Goal: Ask a question

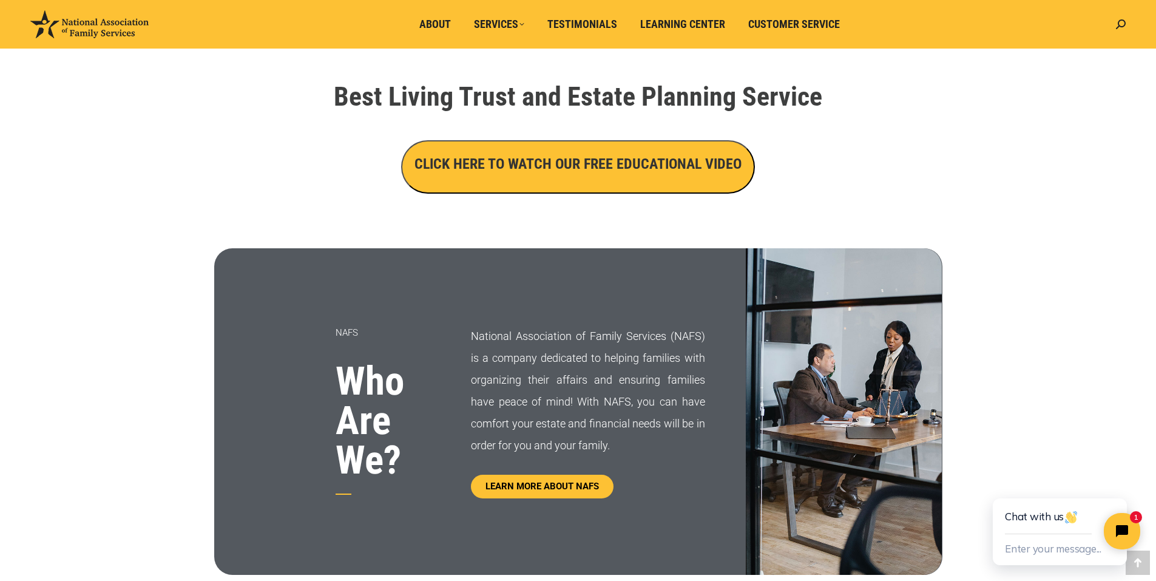
scroll to position [381, 0]
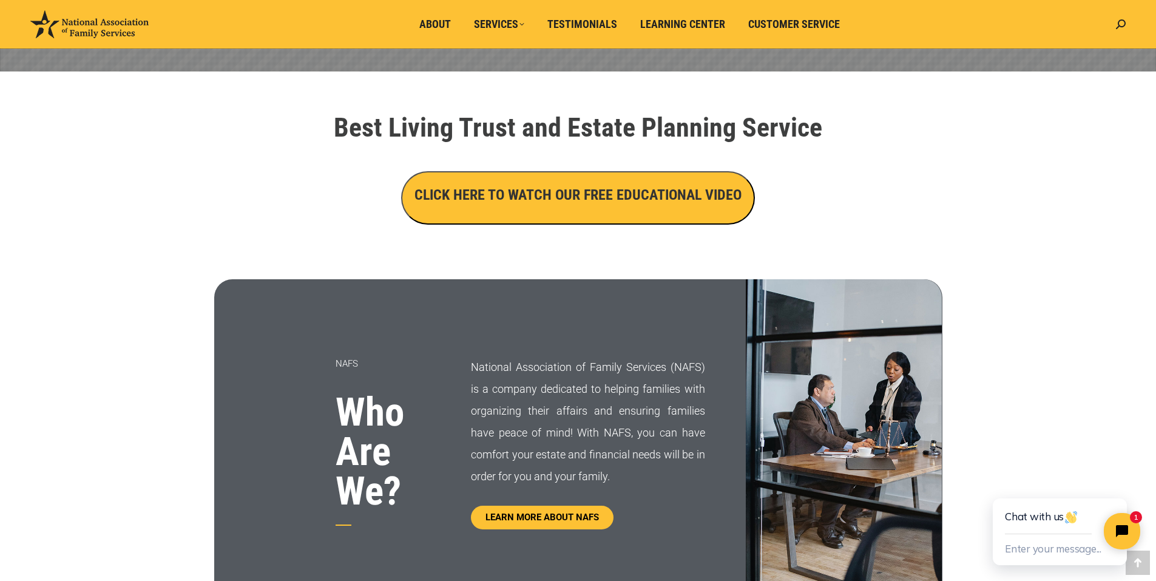
click at [548, 192] on h3 "CLICK HERE TO WATCH OUR FREE EDUCATIONAL VIDEO" at bounding box center [578, 195] width 327 height 21
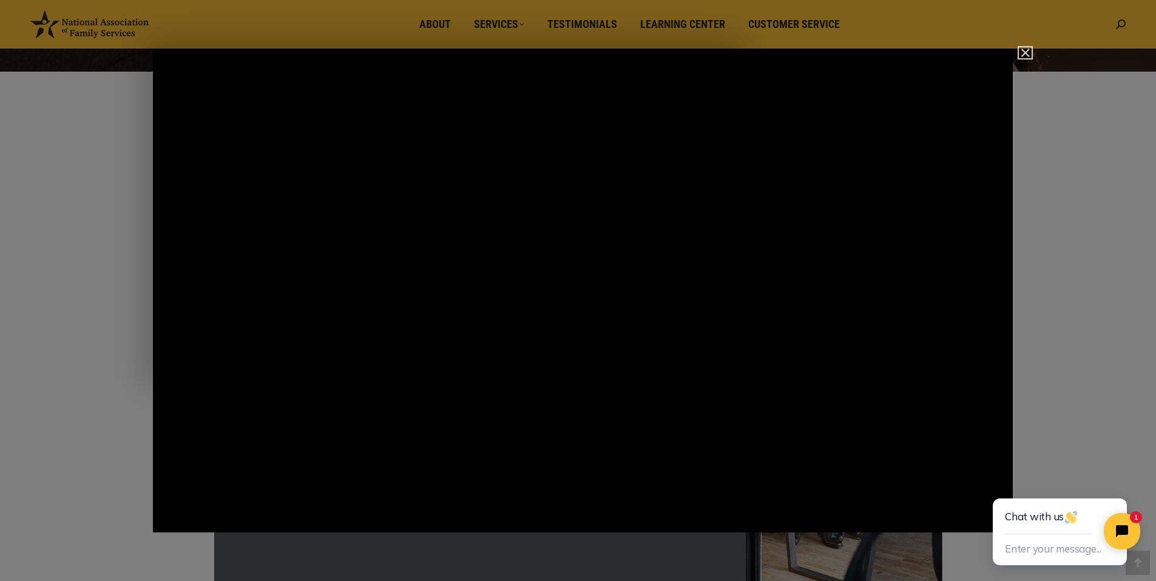
click at [1025, 53] on img "Close" at bounding box center [1020, 58] width 21 height 21
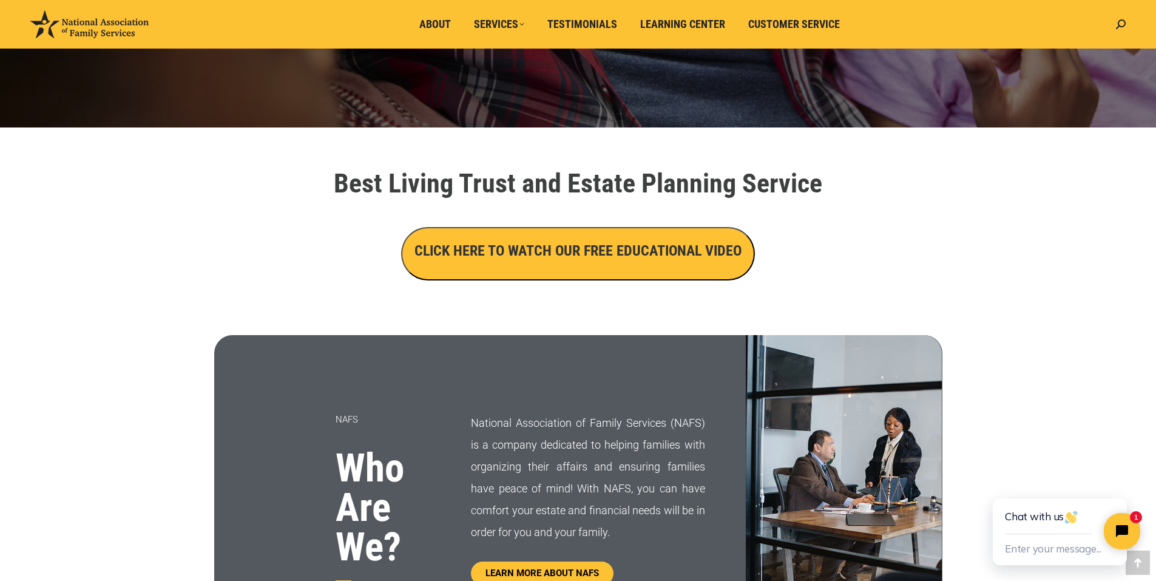
scroll to position [370, 0]
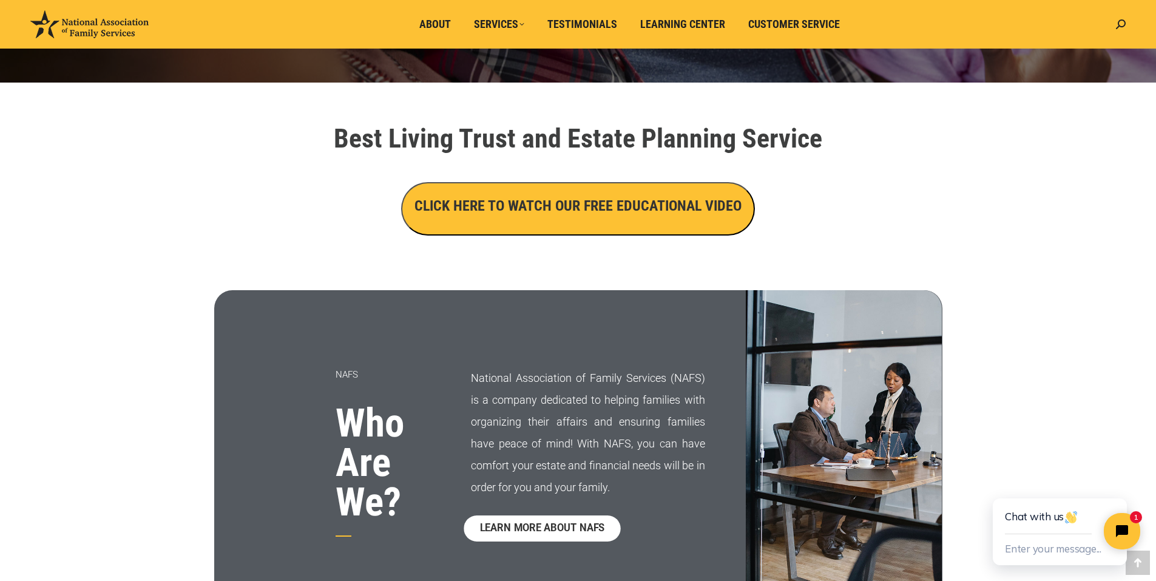
click at [535, 530] on span "LEARN MORE ABOUT NAFS" at bounding box center [542, 528] width 125 height 10
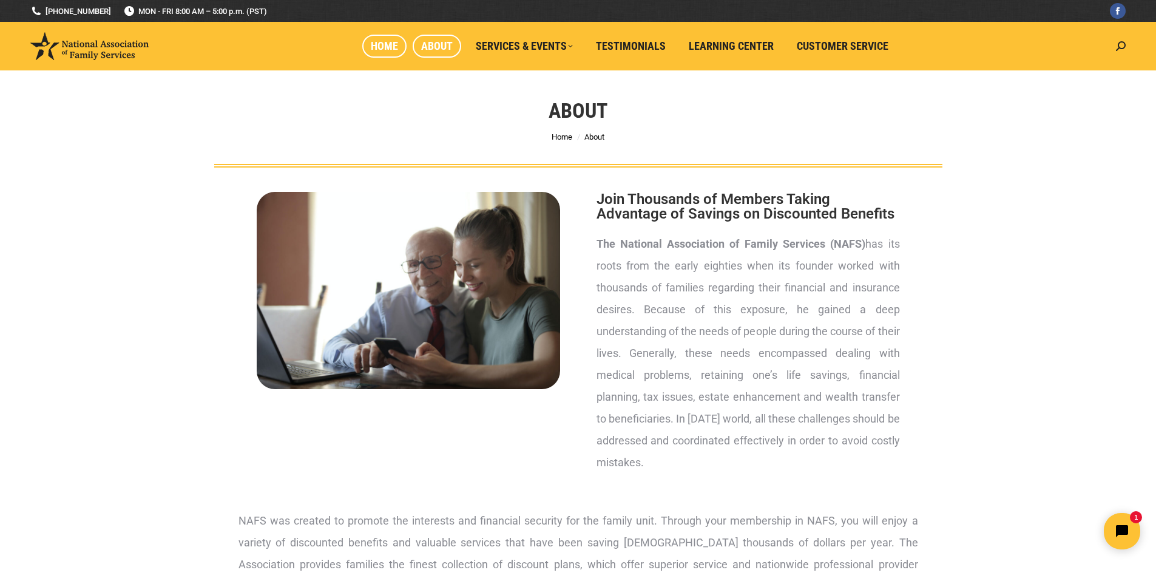
click at [385, 45] on span "Home" at bounding box center [384, 45] width 27 height 13
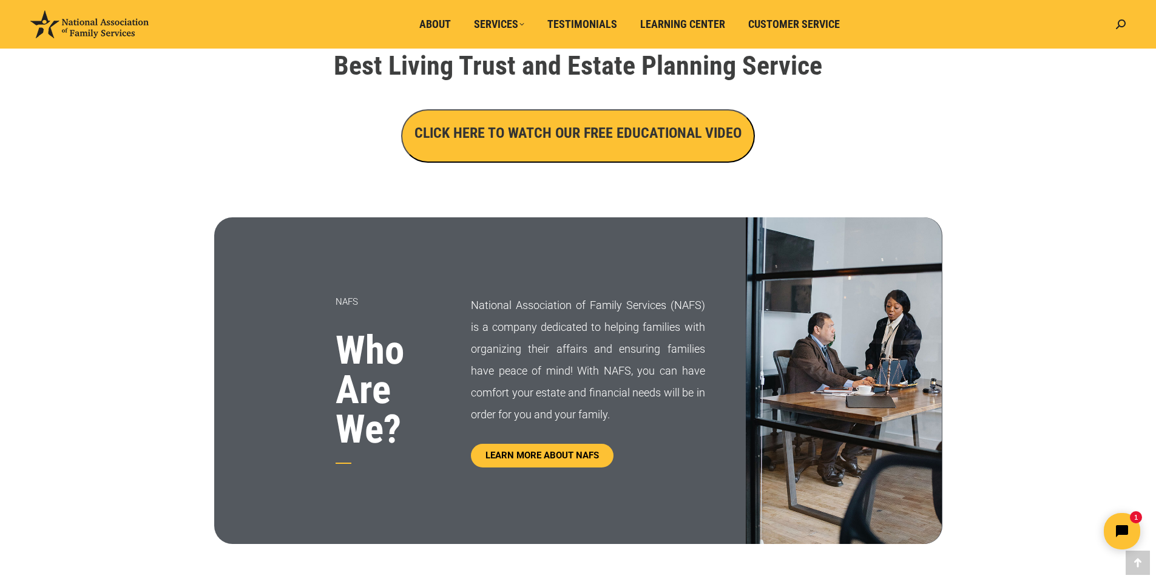
scroll to position [402, 0]
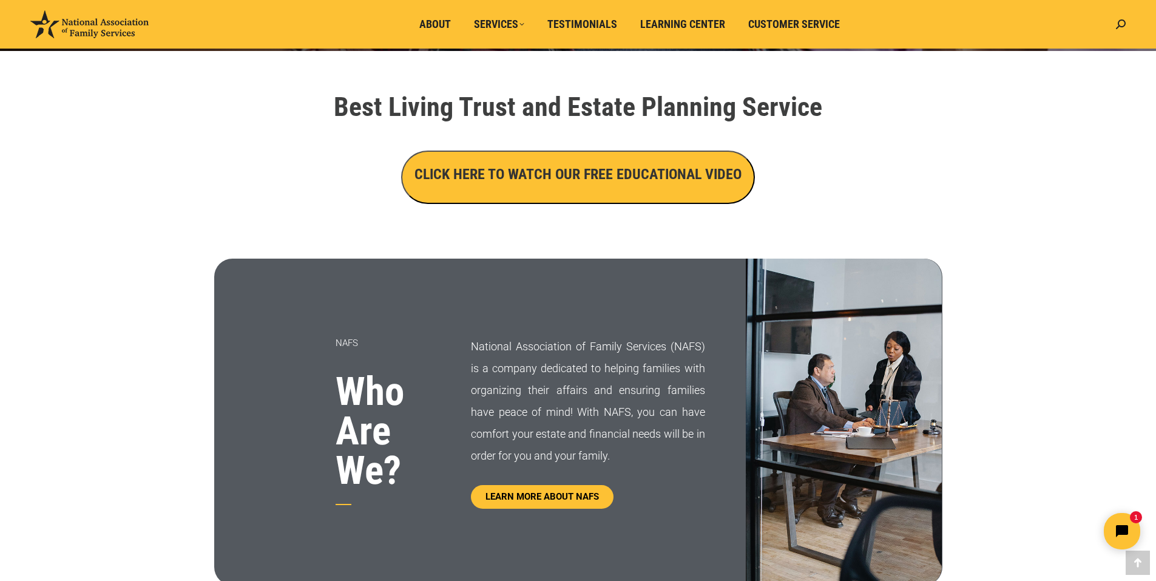
click at [631, 178] on h3 "CLICK HERE TO WATCH OUR FREE EDUCATIONAL VIDEO" at bounding box center [578, 174] width 327 height 21
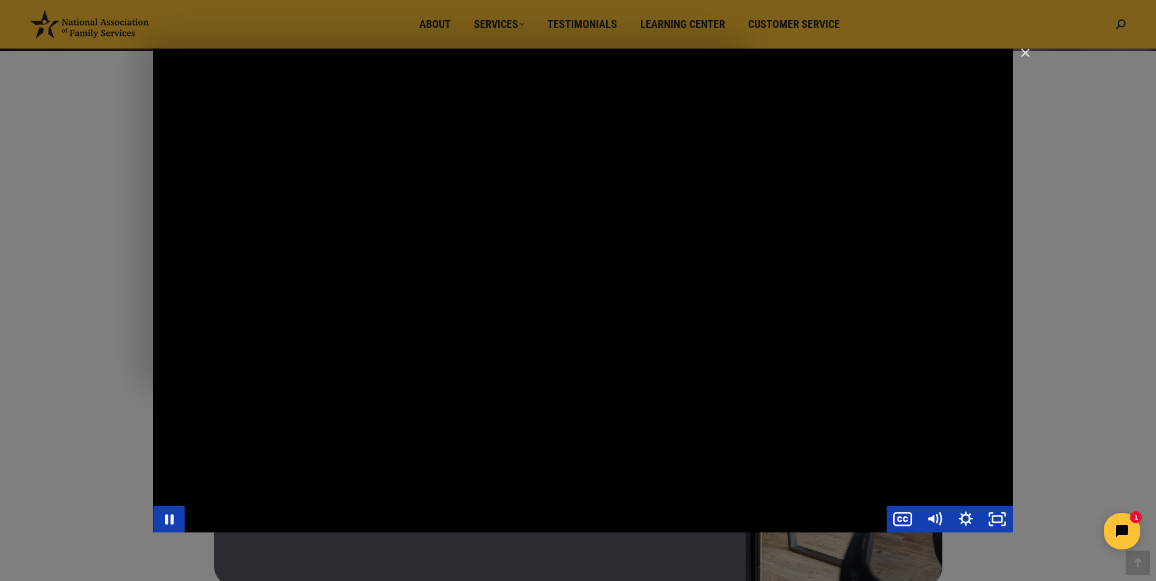
click at [671, 317] on div "Main Video - Full Webinar (Emma) Landon V1.4" at bounding box center [583, 291] width 860 height 484
click at [736, 361] on div "Main Video - Full Webinar (Emma) Landon V1.4" at bounding box center [583, 291] width 860 height 484
click at [444, 180] on div "Main Video - Full Webinar (Emma) Landon V1.4" at bounding box center [583, 291] width 860 height 484
click at [588, 242] on div "Main Video - Full Webinar (Emma) Landon V1.4" at bounding box center [583, 291] width 860 height 484
click at [774, 362] on div "Main Video - Full Webinar (Emma) Landon V1.4" at bounding box center [583, 291] width 860 height 484
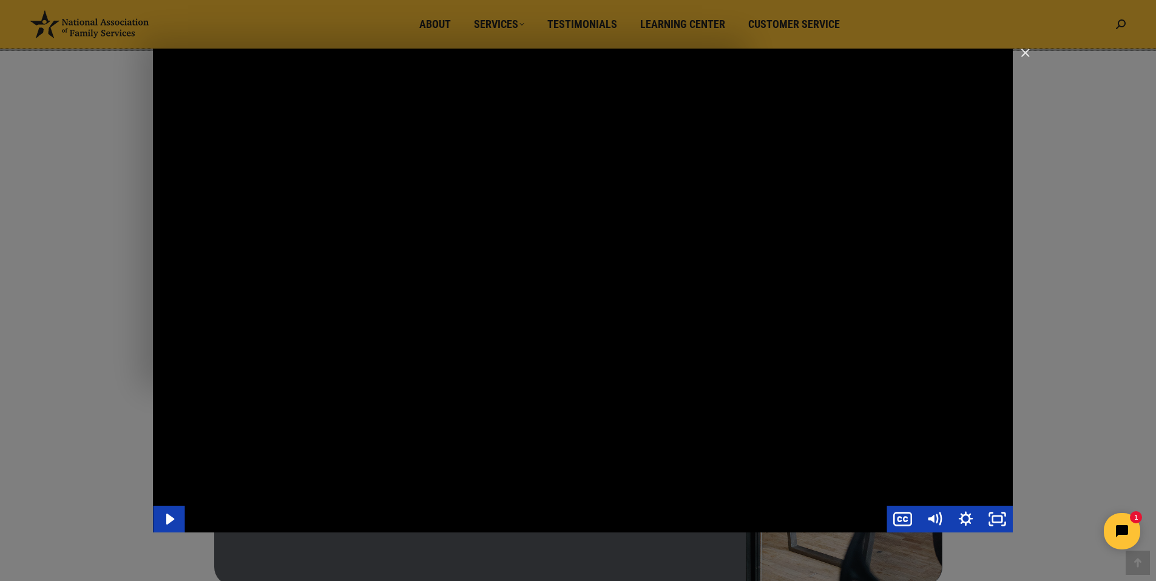
click at [722, 365] on div "Main Video - Full Webinar (Emma) Landon V1.4" at bounding box center [583, 291] width 860 height 484
click at [702, 90] on div "Main Video - Full Webinar (Emma) Landon V1.4" at bounding box center [583, 291] width 860 height 484
click at [934, 517] on icon "Mute" at bounding box center [931, 519] width 6 height 8
drag, startPoint x: 933, startPoint y: 489, endPoint x: 933, endPoint y: 439, distance: 49.8
click at [933, 439] on div "Main Video - Full Webinar (Emma) Landon V1.4" at bounding box center [583, 291] width 860 height 484
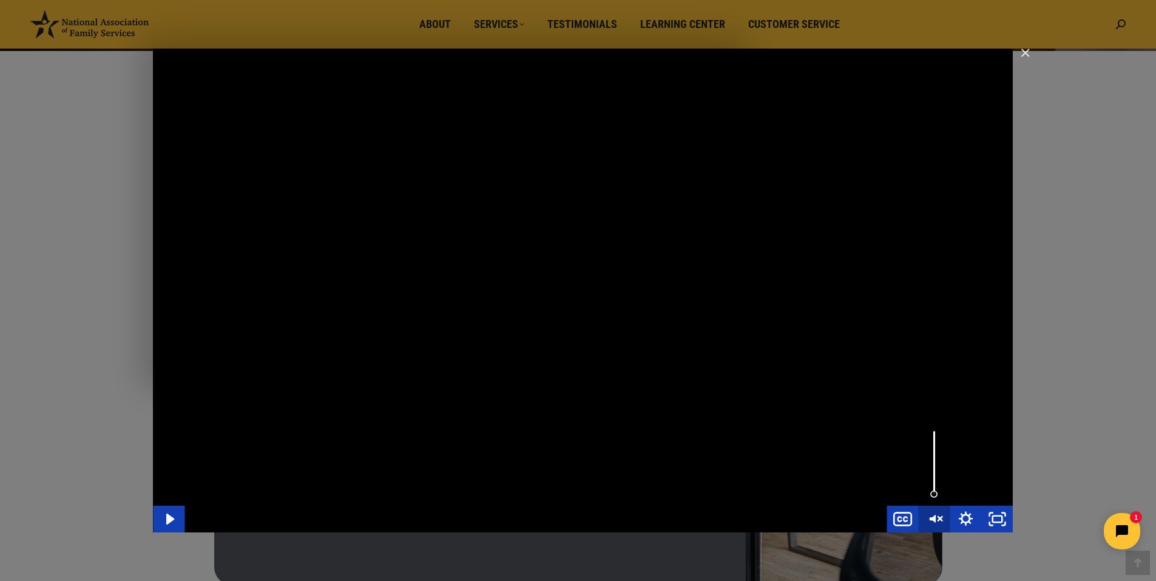
click at [938, 518] on icon "Unmute" at bounding box center [934, 519] width 32 height 27
click at [833, 265] on div "Main Video - Full Webinar (Emma) Landon V1.4" at bounding box center [583, 291] width 860 height 484
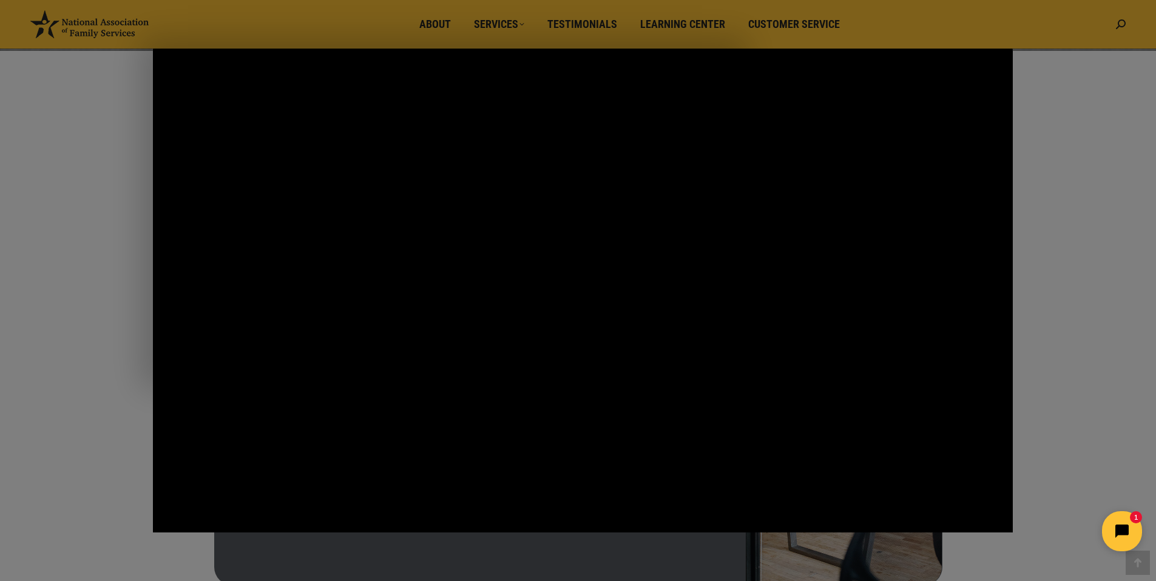
click at [1114, 530] on button "Open chat widget" at bounding box center [1122, 531] width 40 height 40
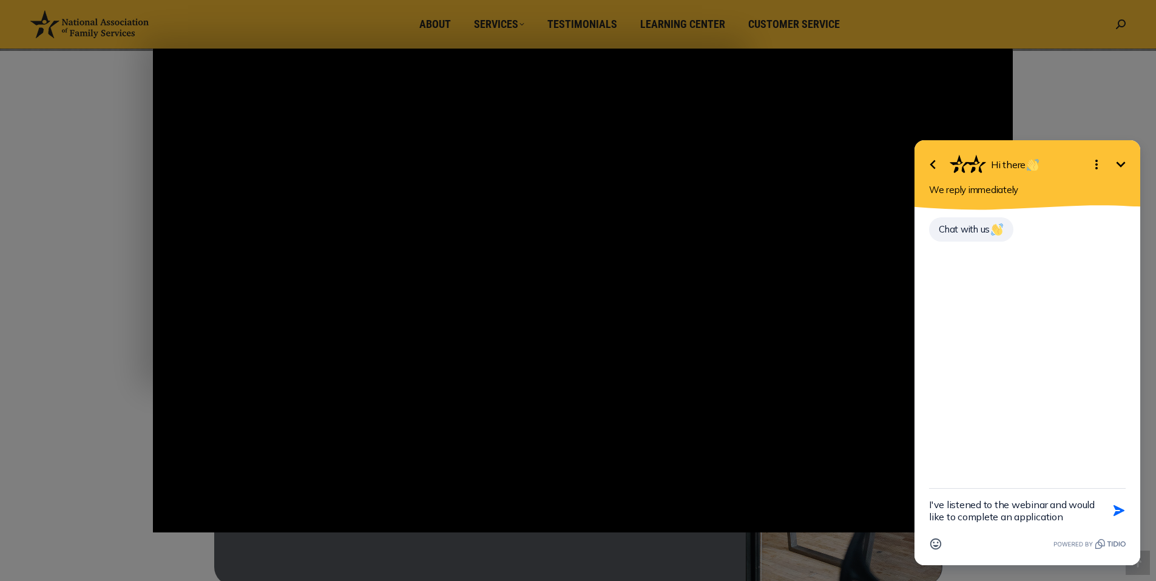
type textarea "I've listened to the webinar and would like to complete an application."
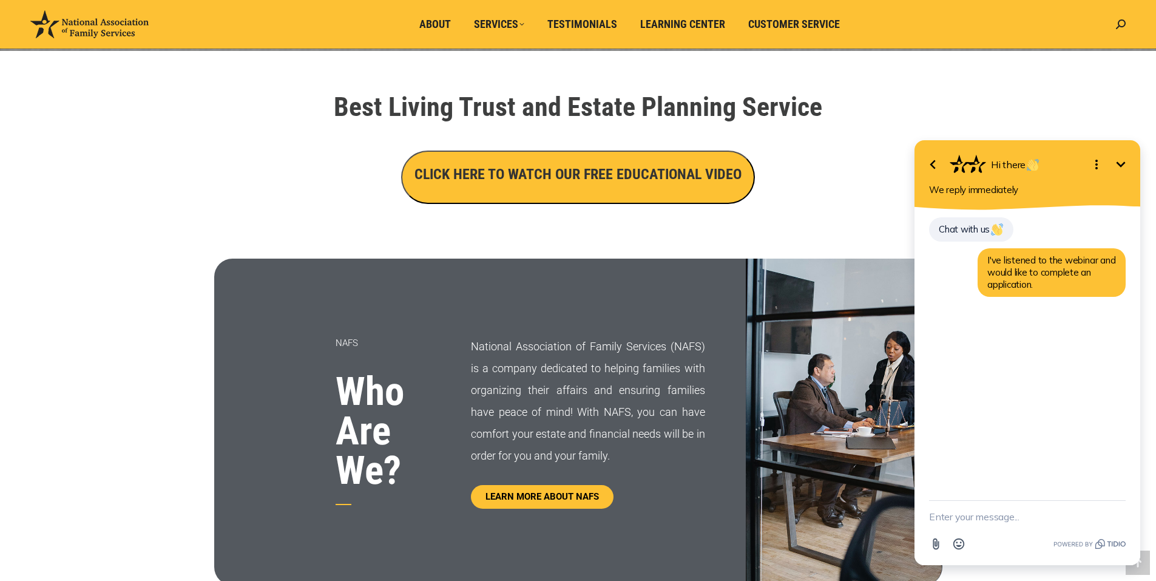
click at [938, 512] on textarea "New message" at bounding box center [1027, 517] width 197 height 32
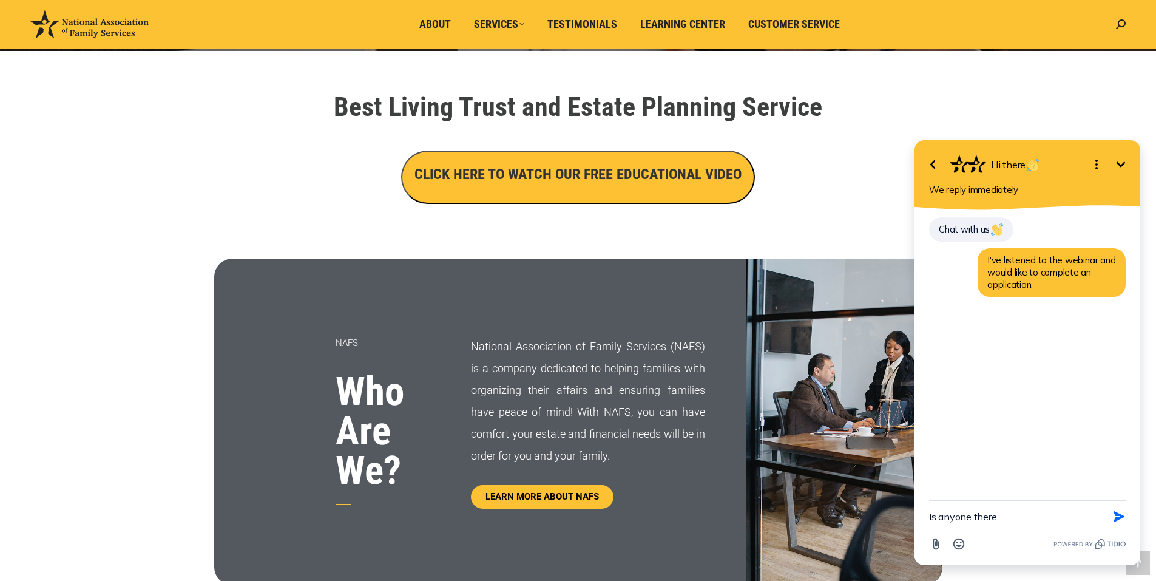
type textarea "Is anyone there?"
click at [1120, 163] on icon "Minimize" at bounding box center [1121, 164] width 15 height 15
